Goal: Ask a question

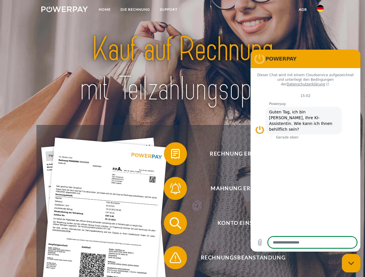
click at [64, 10] on img at bounding box center [64, 9] width 47 height 6
click at [320, 10] on img at bounding box center [320, 8] width 7 height 7
click at [302, 10] on link "agb" at bounding box center [303, 9] width 18 height 10
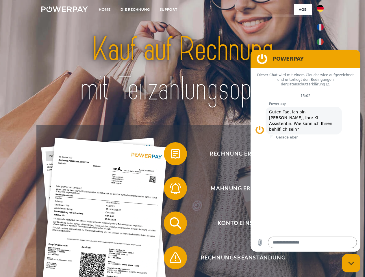
click at [171, 155] on span at bounding box center [166, 154] width 29 height 29
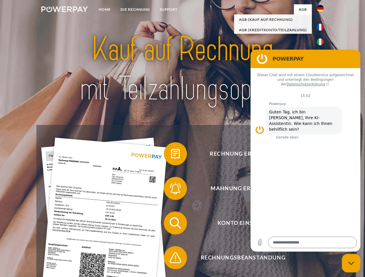
click at [171, 190] on div "Rechnung erhalten? Mahnung erhalten? Konto einsehen" at bounding box center [182, 240] width 292 height 231
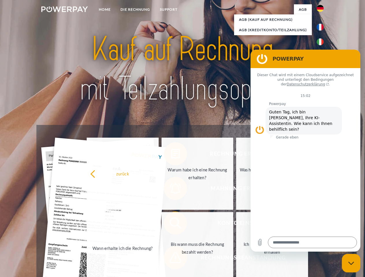
click at [171, 224] on link "Bis wann muss die Rechnung bezahlt werden?" at bounding box center [197, 248] width 72 height 72
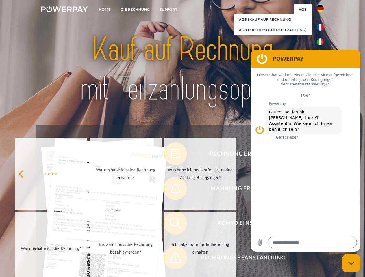
click at [171, 259] on span at bounding box center [166, 258] width 29 height 29
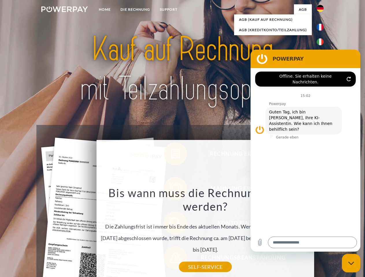
click at [351, 263] on icon "Messaging-Fenster schließen" at bounding box center [351, 264] width 6 height 4
type textarea "*"
